Goal: Task Accomplishment & Management: Complete application form

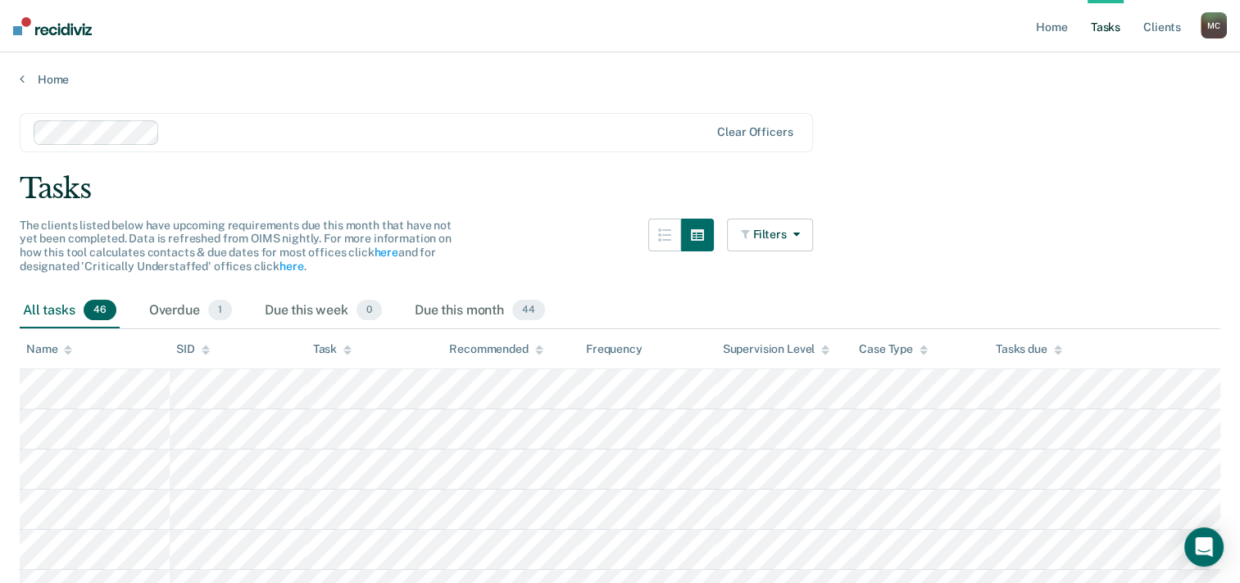
click at [49, 310] on div "All tasks 46" at bounding box center [70, 311] width 100 height 36
click at [71, 346] on icon at bounding box center [68, 350] width 8 height 11
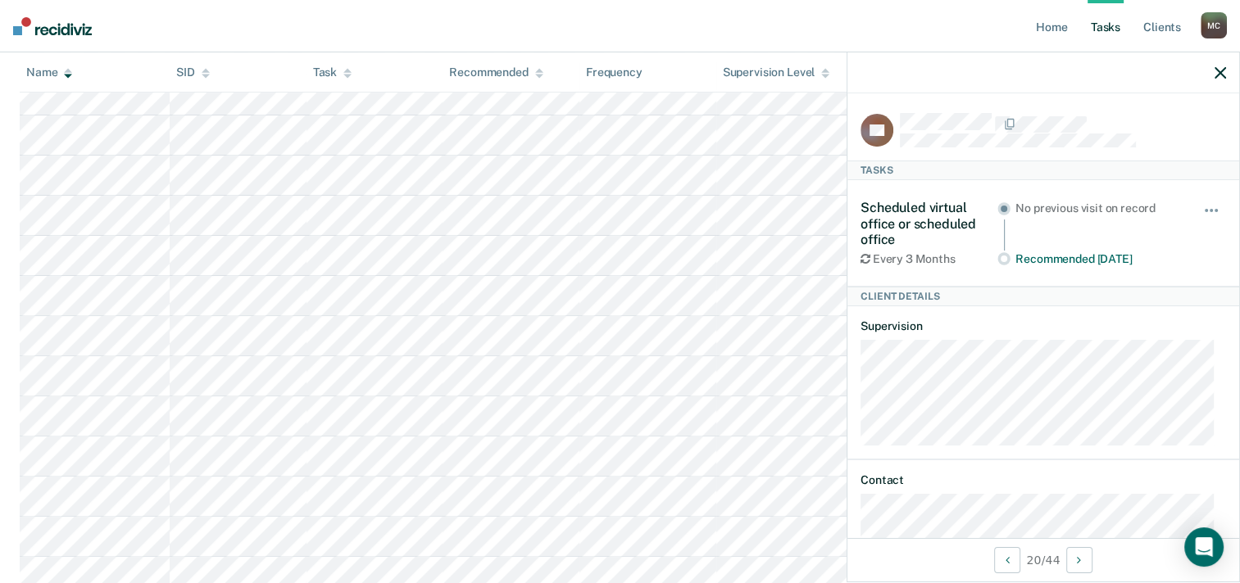
scroll to position [492, 0]
click at [1059, 25] on link "Home" at bounding box center [1051, 26] width 38 height 52
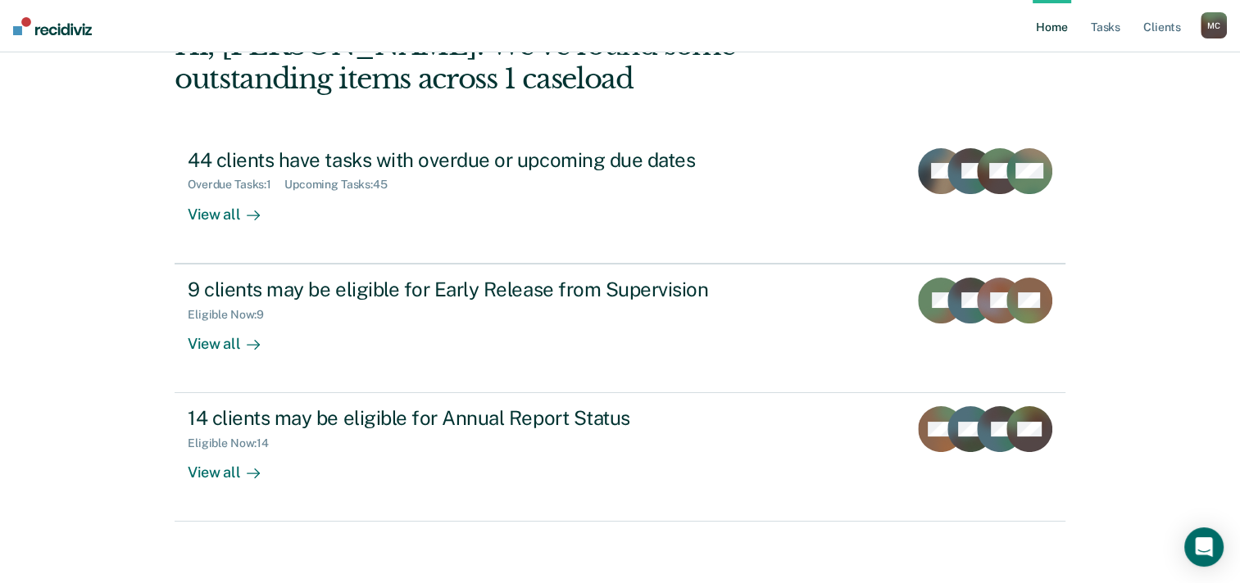
scroll to position [112, 0]
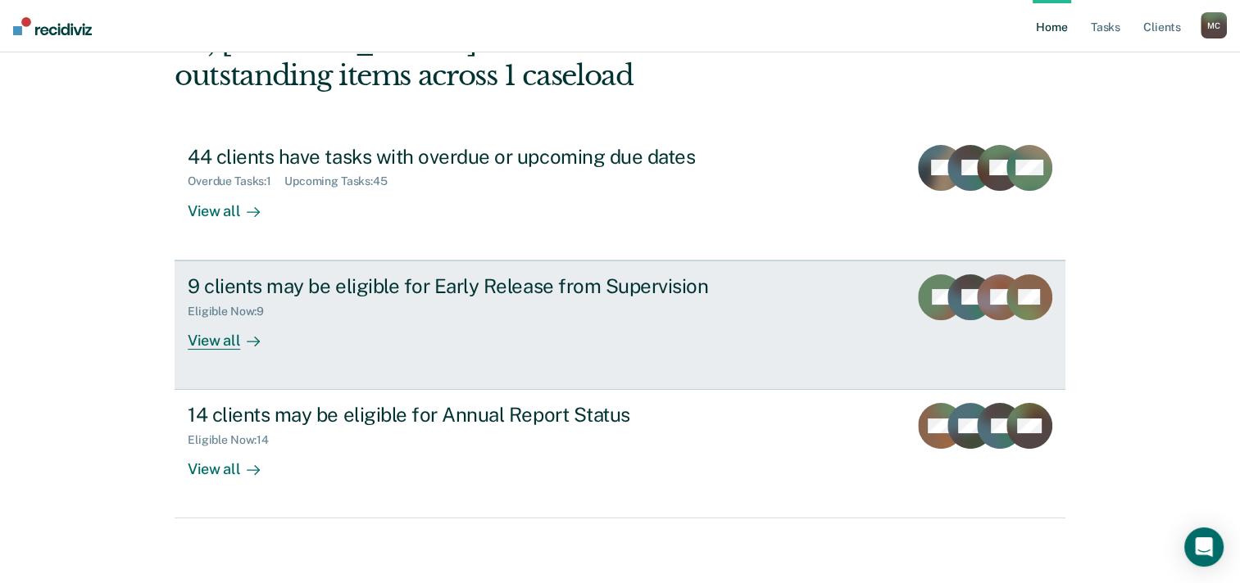
click at [436, 293] on div "9 clients may be eligible for Early Release from Supervision" at bounding box center [475, 286] width 575 height 24
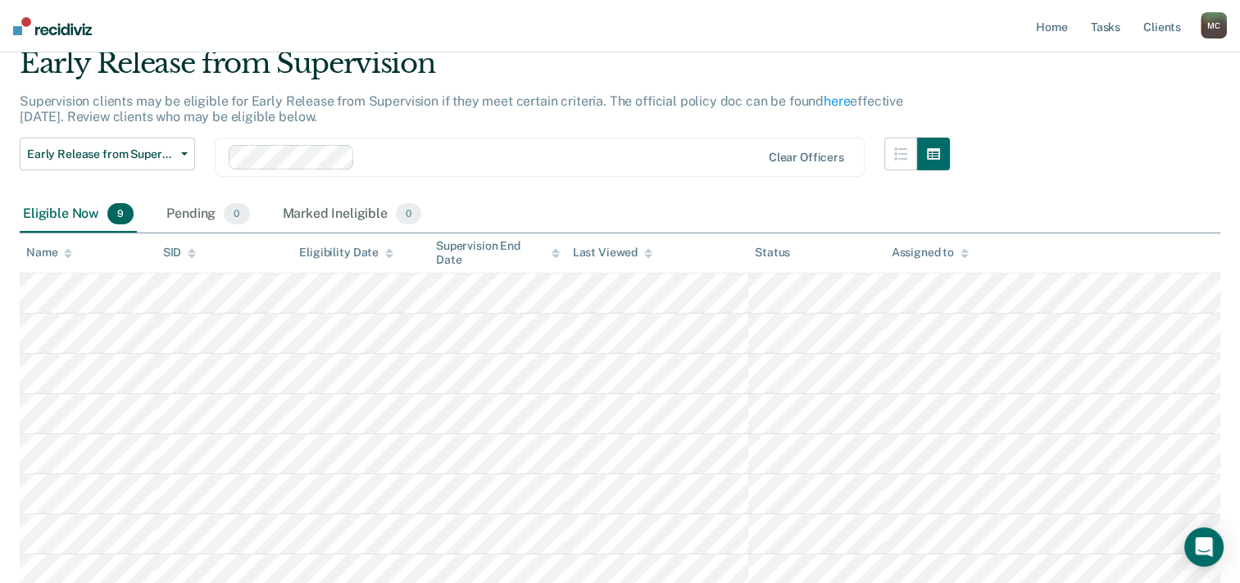
scroll to position [164, 0]
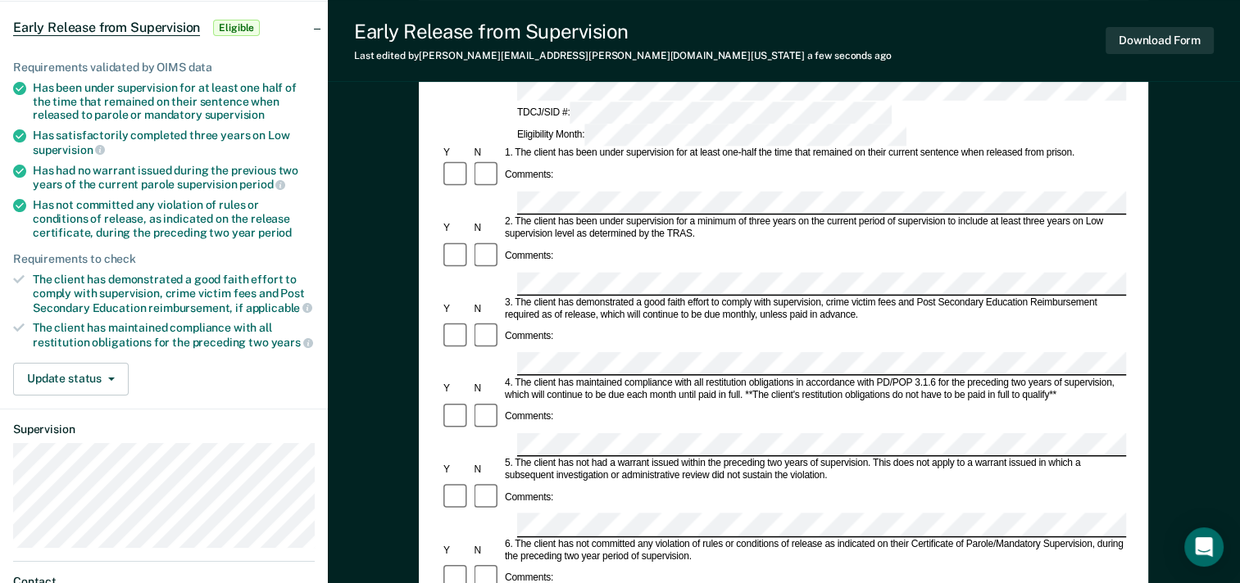
scroll to position [164, 0]
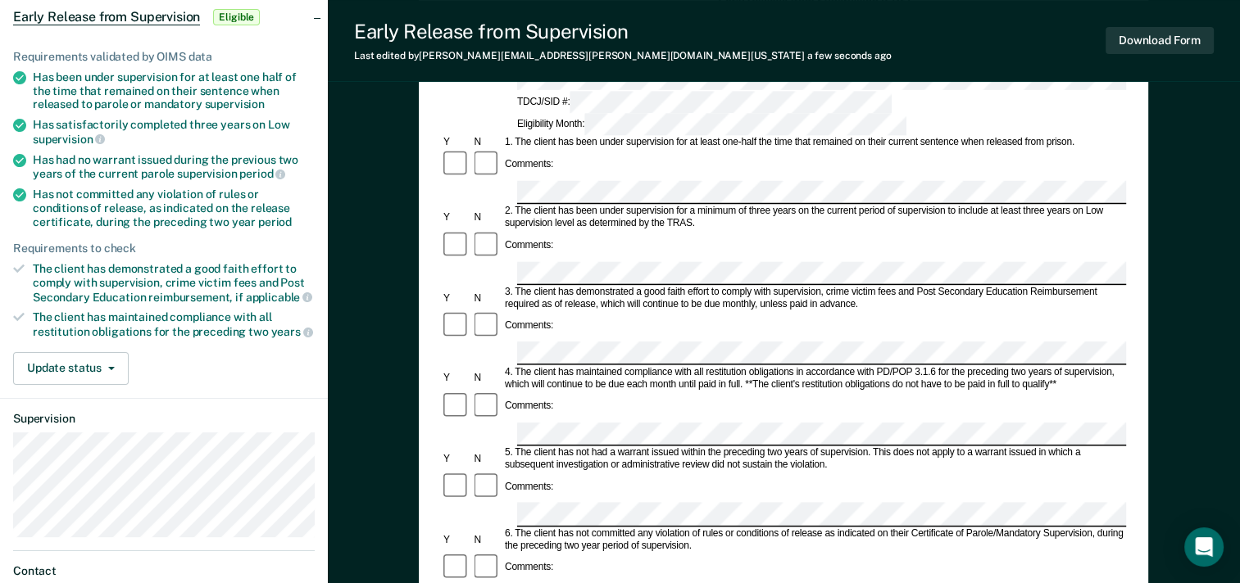
click at [583, 392] on div "Comments:" at bounding box center [783, 407] width 685 height 31
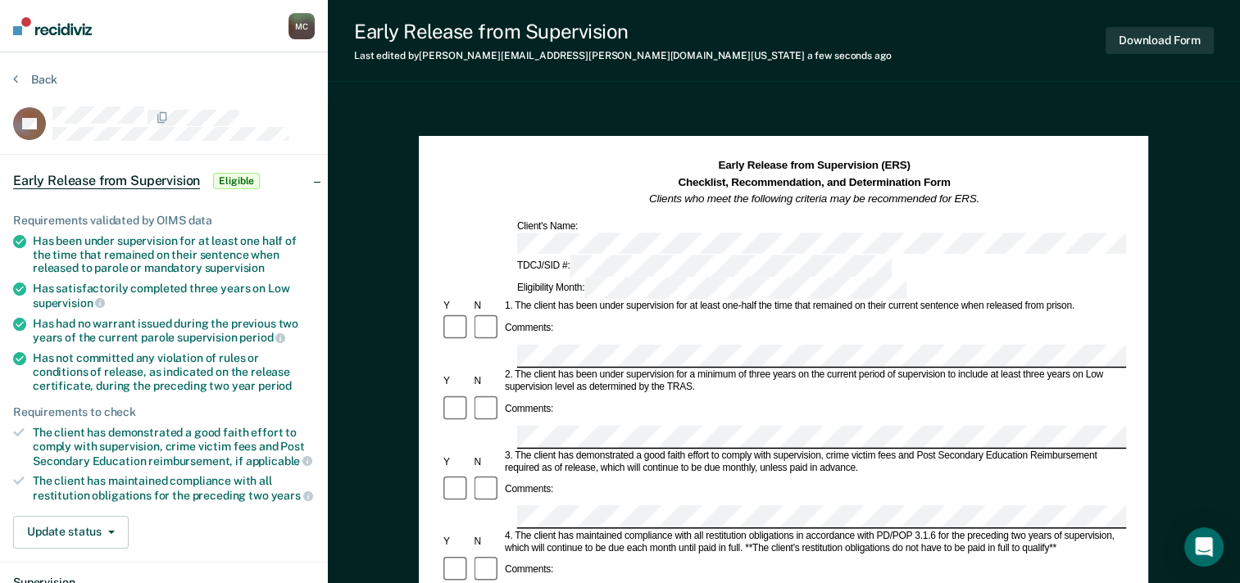
scroll to position [0, 0]
click at [1154, 37] on button "Download Form" at bounding box center [1159, 40] width 108 height 27
